Goal: Browse casually: Explore the website without a specific task or goal

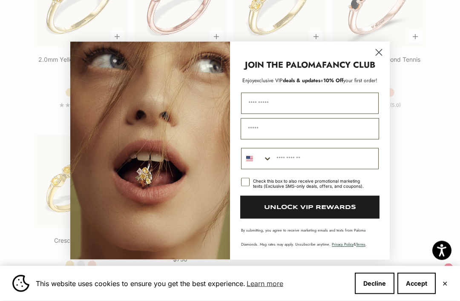
scroll to position [1220, 0]
click at [379, 59] on circle "Close dialog" at bounding box center [379, 52] width 14 height 14
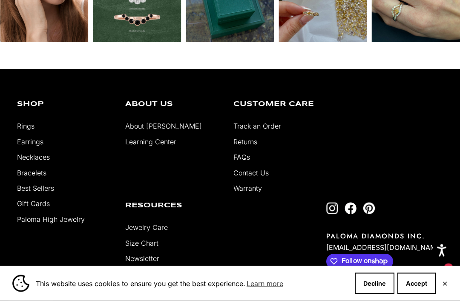
scroll to position [1671, 0]
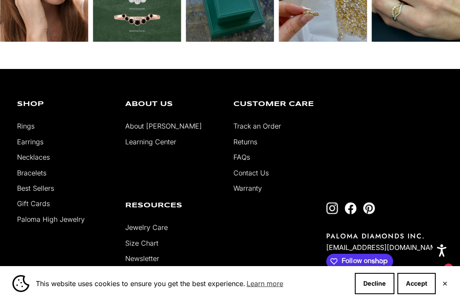
click at [38, 161] on link "Necklaces" at bounding box center [33, 157] width 33 height 9
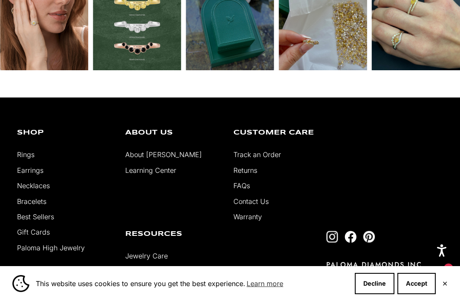
scroll to position [1278, 0]
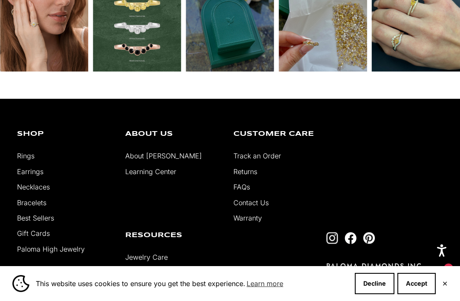
click at [37, 207] on link "Bracelets" at bounding box center [31, 203] width 29 height 9
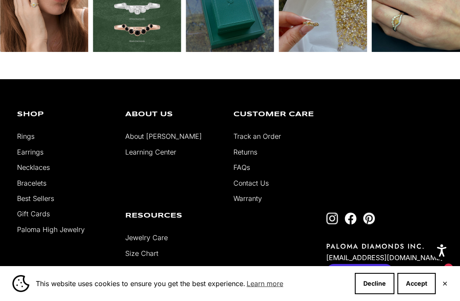
scroll to position [891, 0]
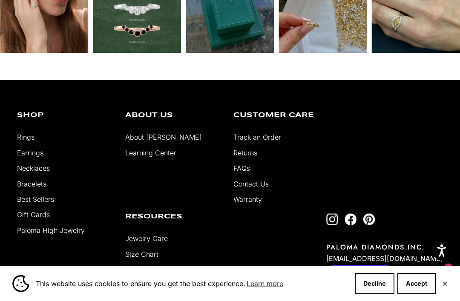
click at [42, 204] on link "Best Sellers" at bounding box center [35, 199] width 37 height 9
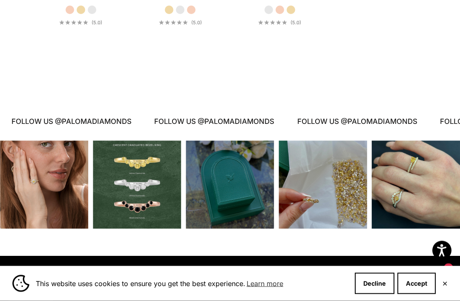
scroll to position [2935, 0]
